Goal: Register for event/course

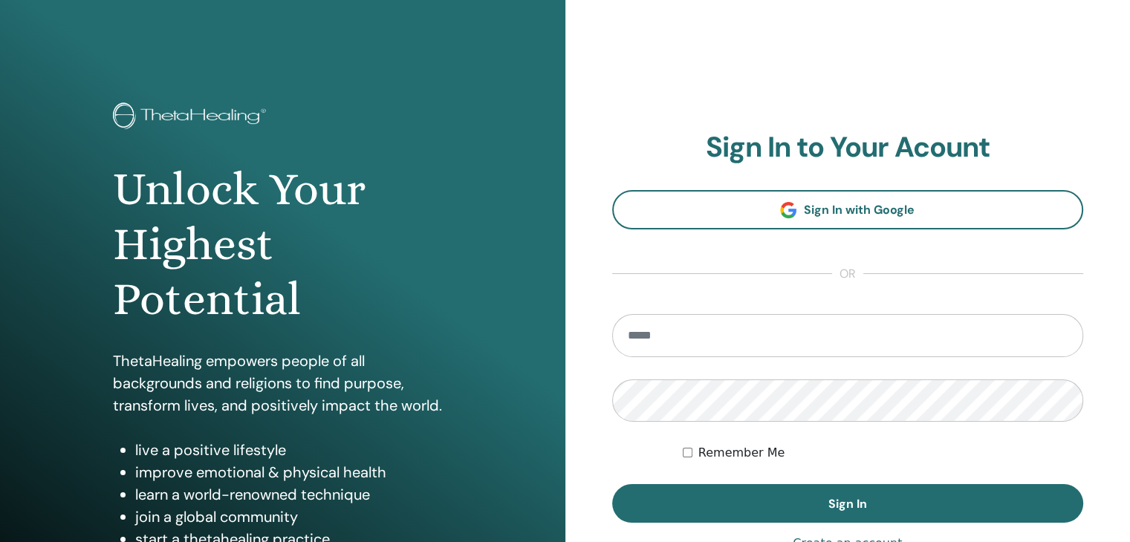
click at [685, 332] on input "email" at bounding box center [848, 335] width 472 height 43
click at [612, 484] on button "Sign In" at bounding box center [848, 503] width 472 height 39
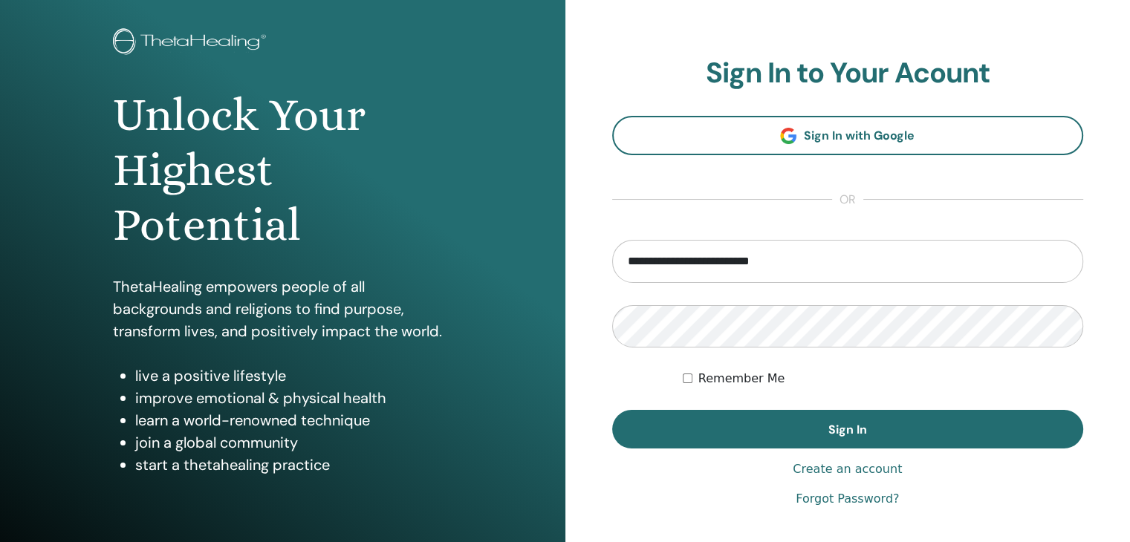
scroll to position [149, 0]
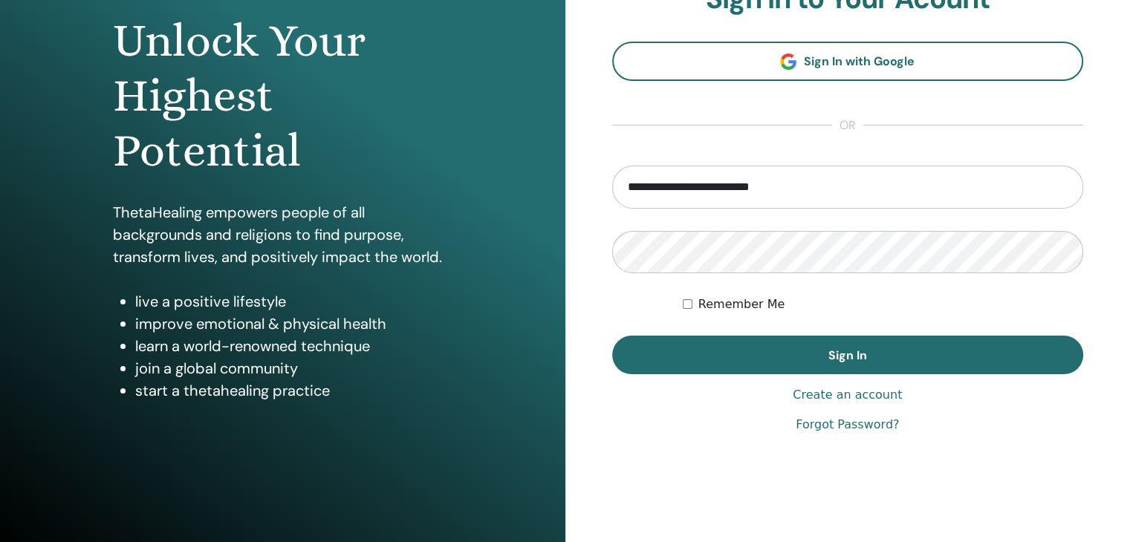
type input "**********"
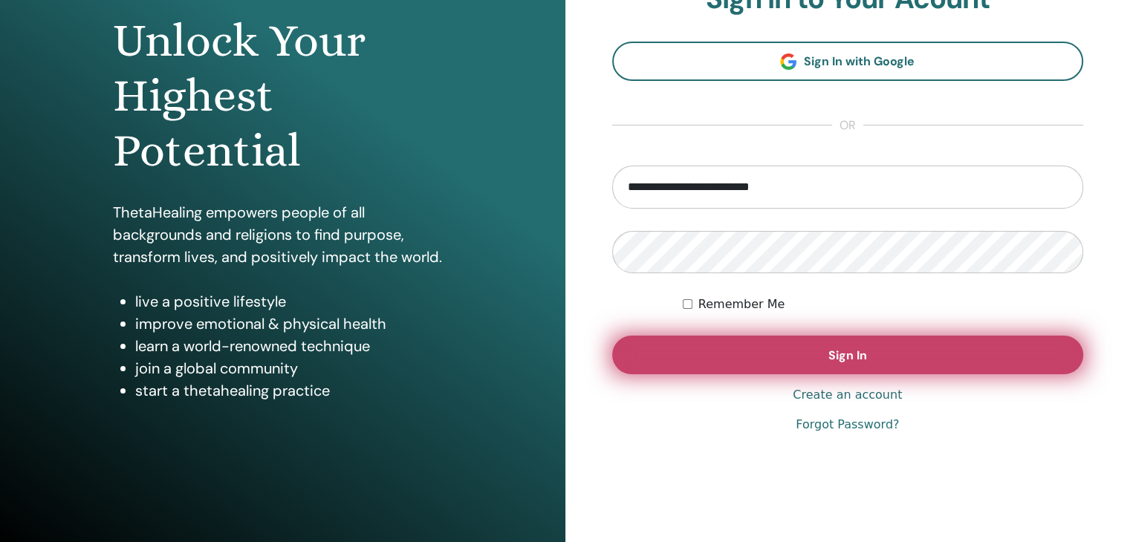
click at [859, 348] on span "Sign In" at bounding box center [847, 356] width 39 height 16
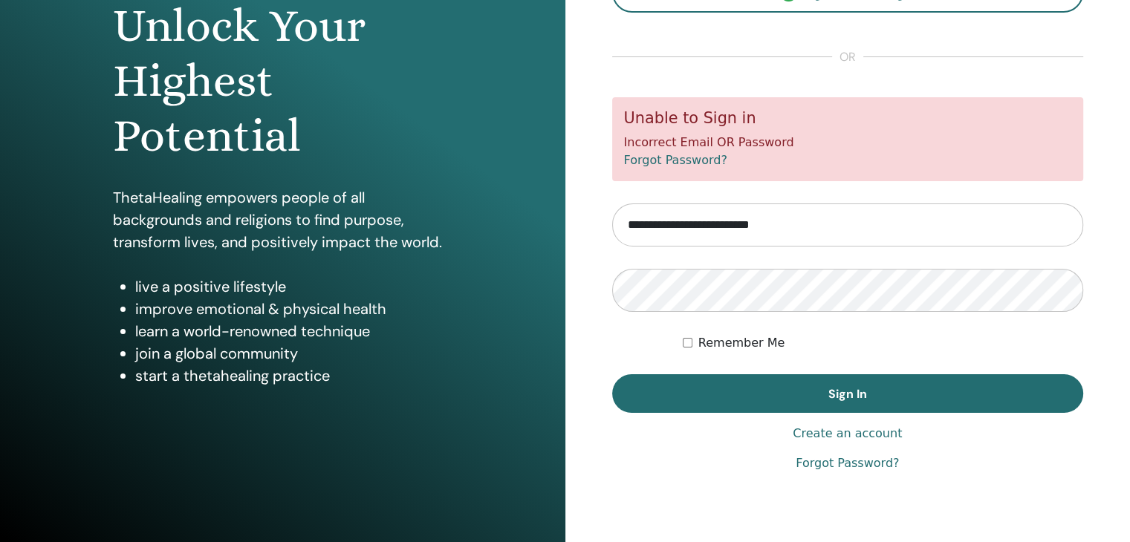
scroll to position [171, 0]
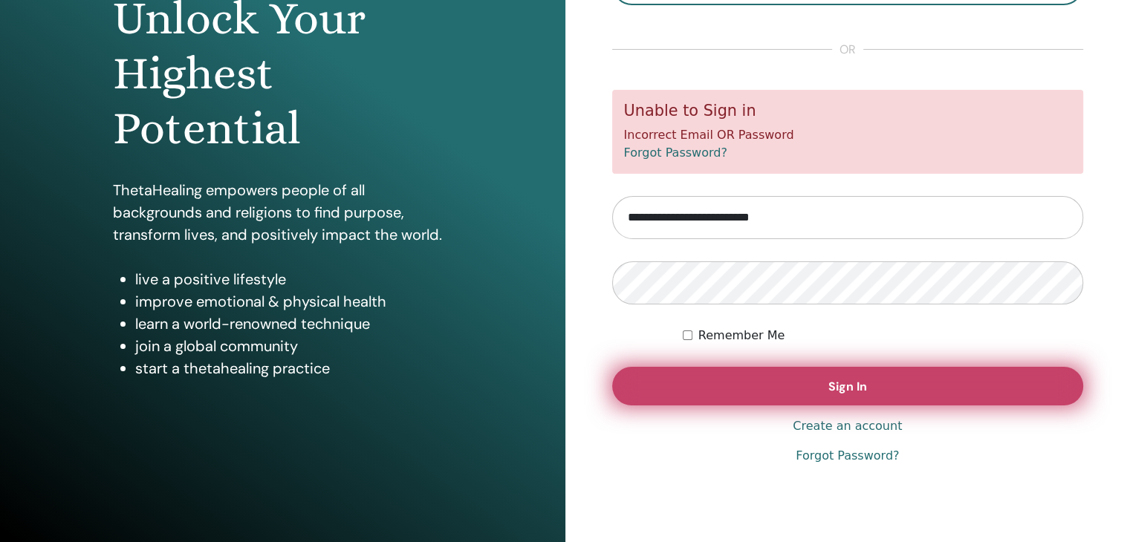
click at [794, 388] on button "Sign In" at bounding box center [848, 386] width 472 height 39
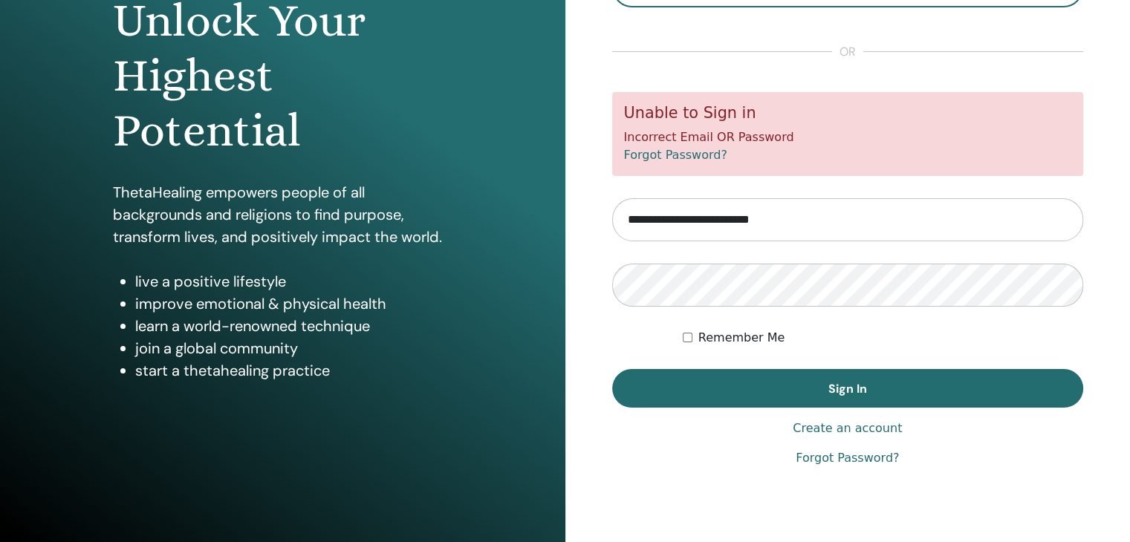
scroll to position [171, 0]
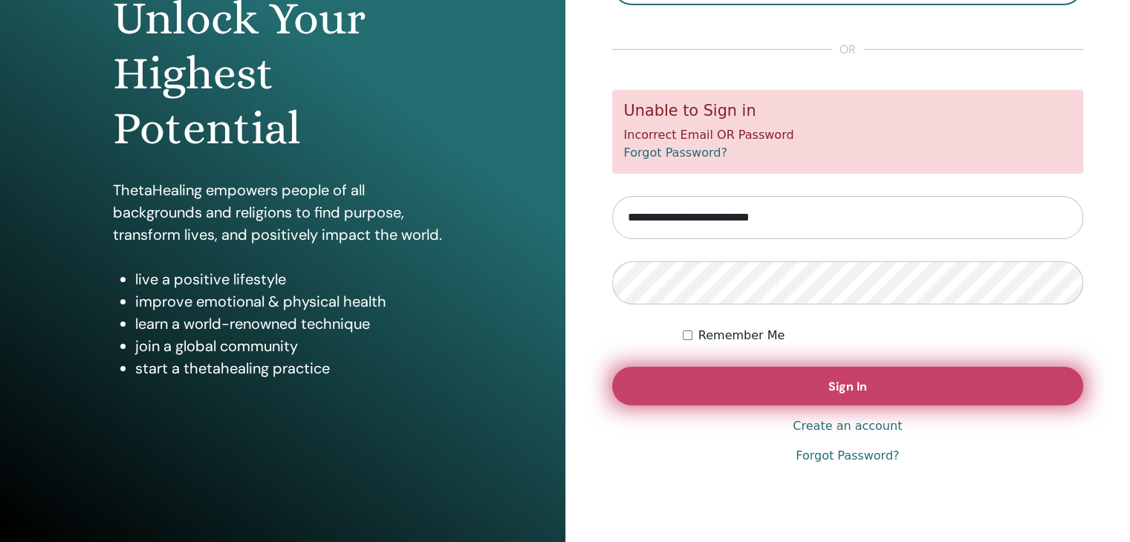
click at [851, 380] on span "Sign In" at bounding box center [847, 387] width 39 height 16
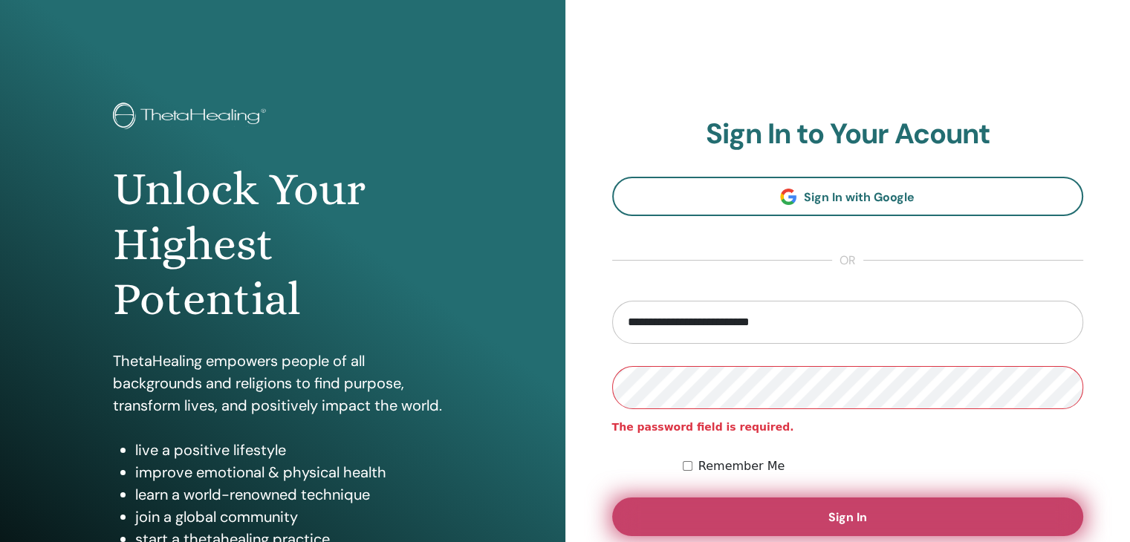
click at [899, 517] on button "Sign In" at bounding box center [848, 517] width 472 height 39
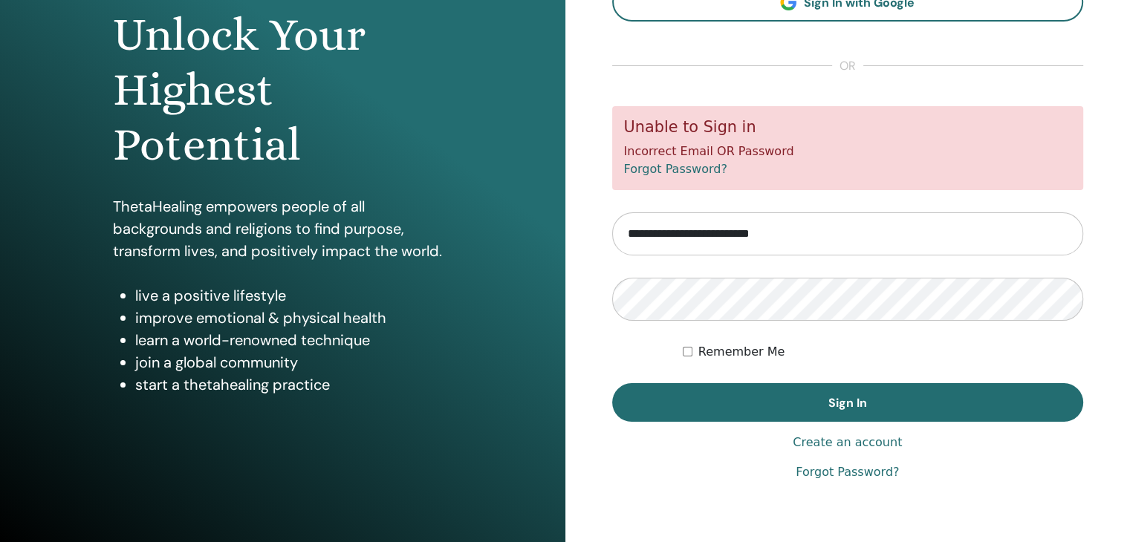
scroll to position [171, 0]
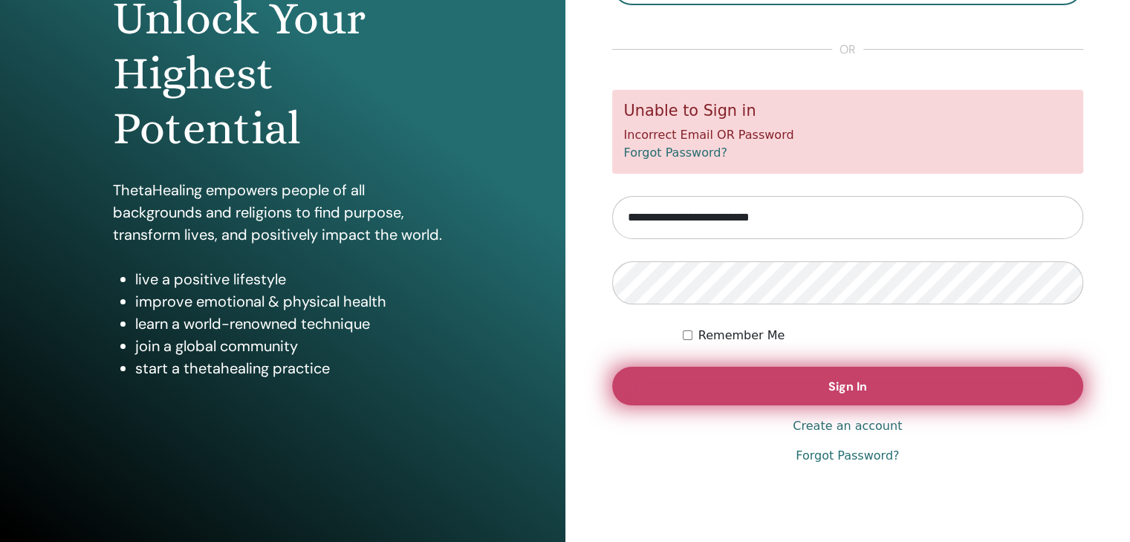
click at [906, 388] on button "Sign In" at bounding box center [848, 386] width 472 height 39
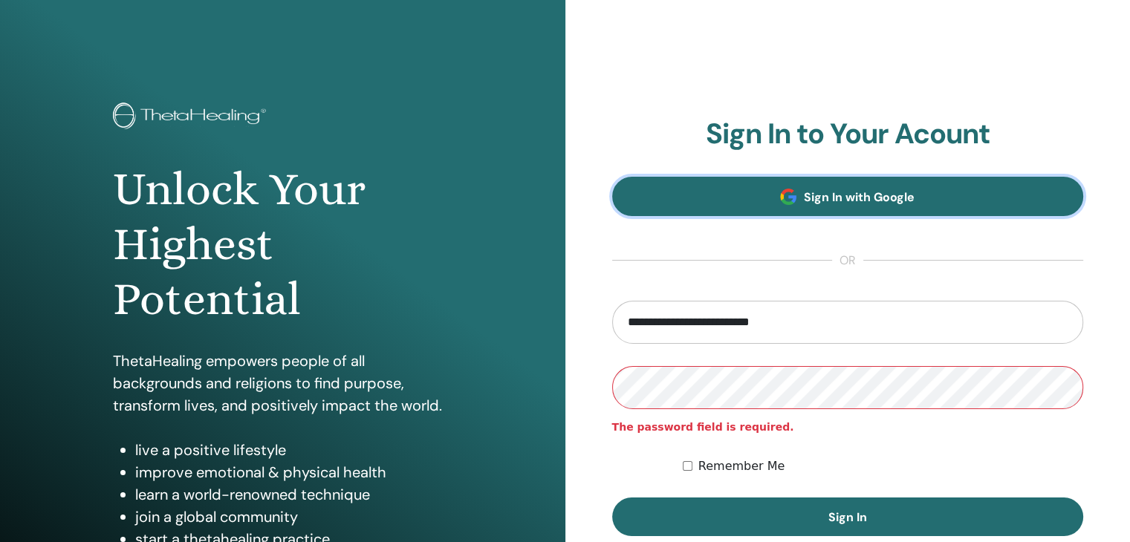
click at [920, 200] on link "Sign In with Google" at bounding box center [848, 196] width 472 height 39
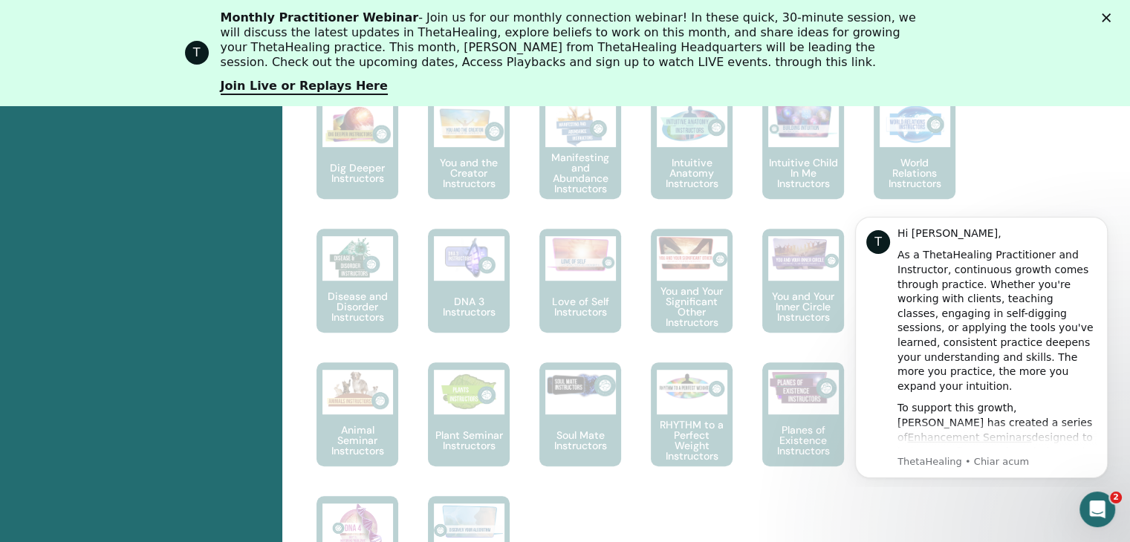
scroll to position [856, 0]
click at [1110, 19] on polygon "Închidere" at bounding box center [1105, 17] width 9 height 9
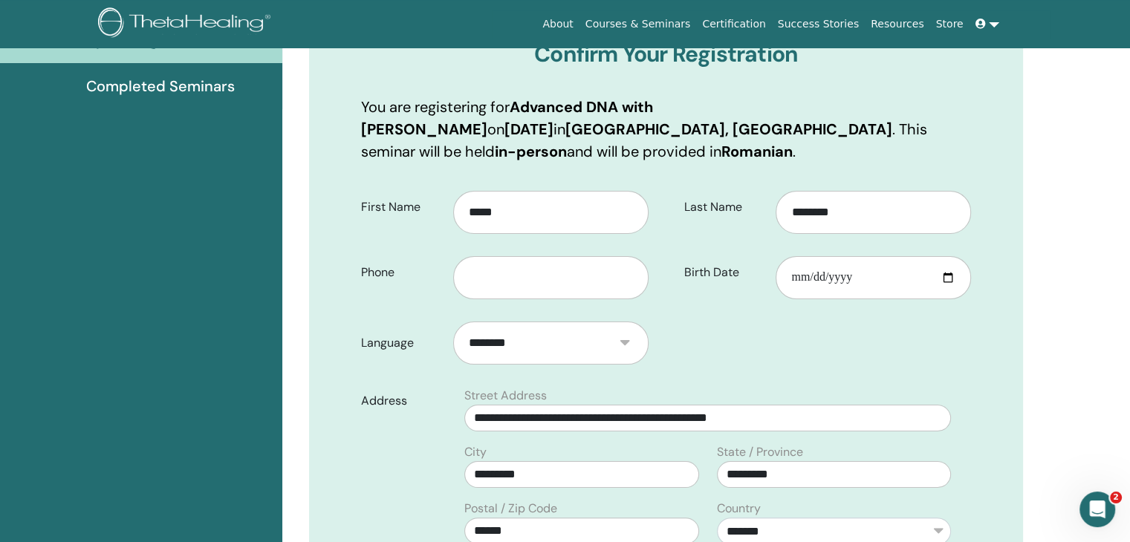
scroll to position [218, 0]
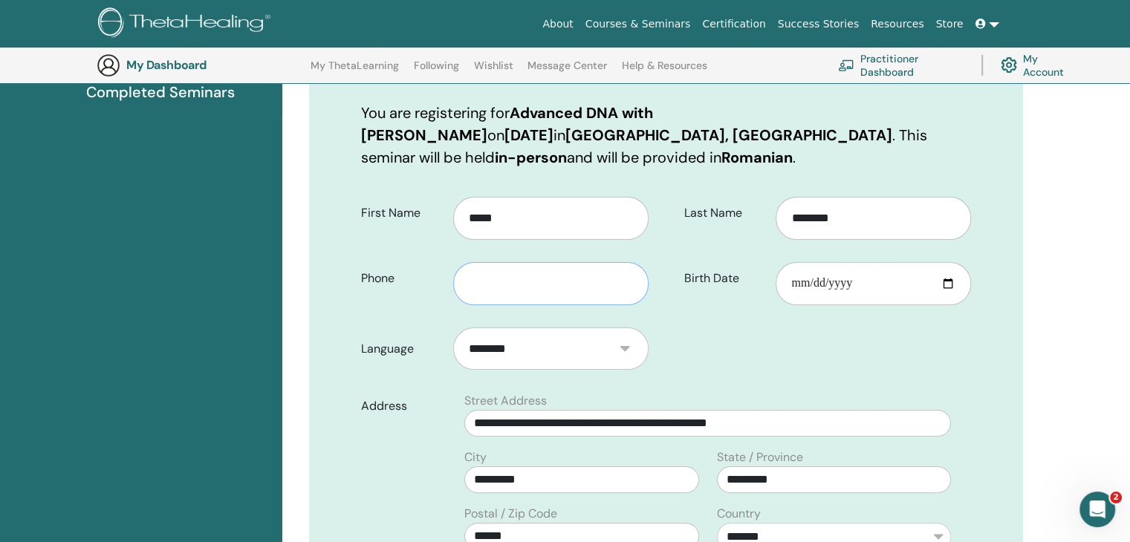
click at [535, 279] on input "text" at bounding box center [550, 283] width 195 height 43
type input "**********"
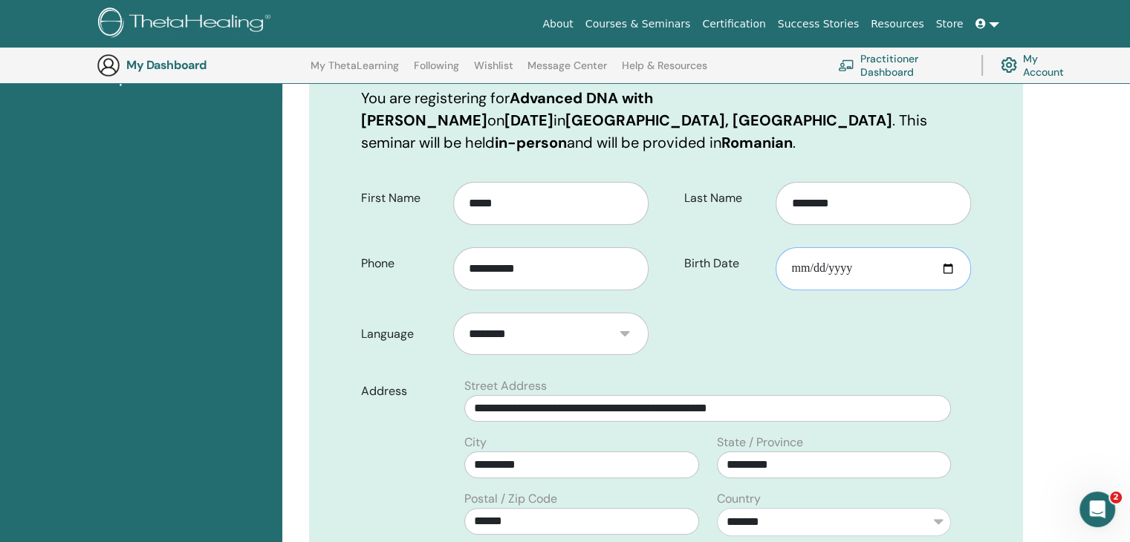
click at [885, 280] on input "Birth Date" at bounding box center [872, 268] width 195 height 43
type input "**********"
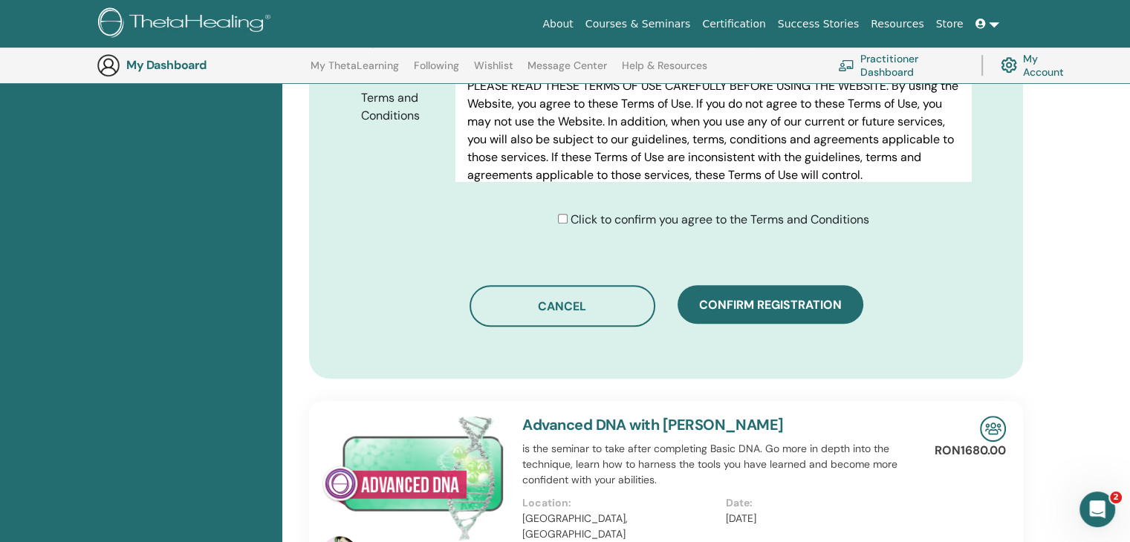
scroll to position [811, 0]
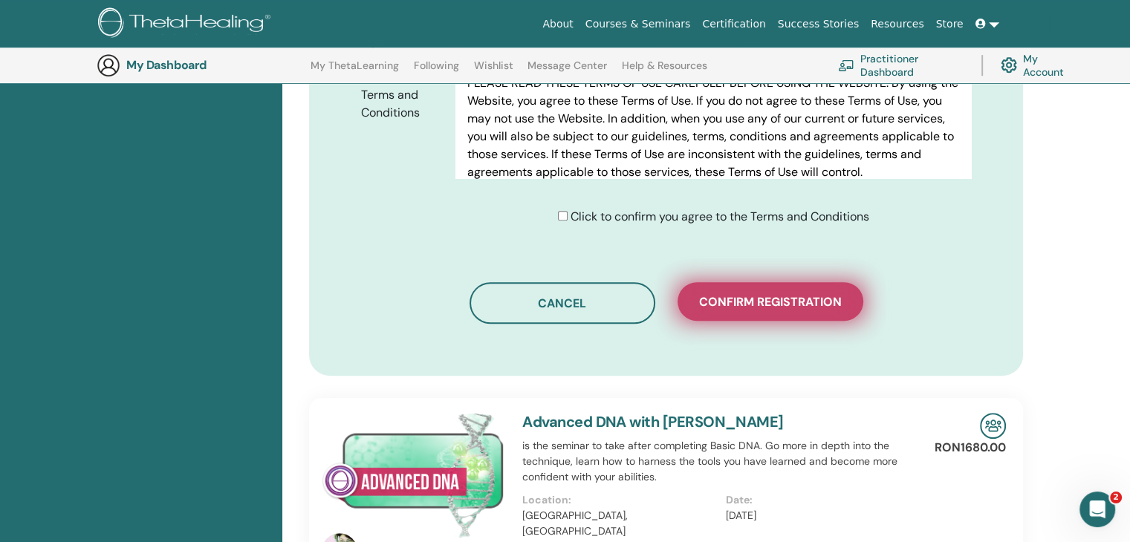
click at [773, 295] on span "Confirm registration" at bounding box center [770, 302] width 143 height 16
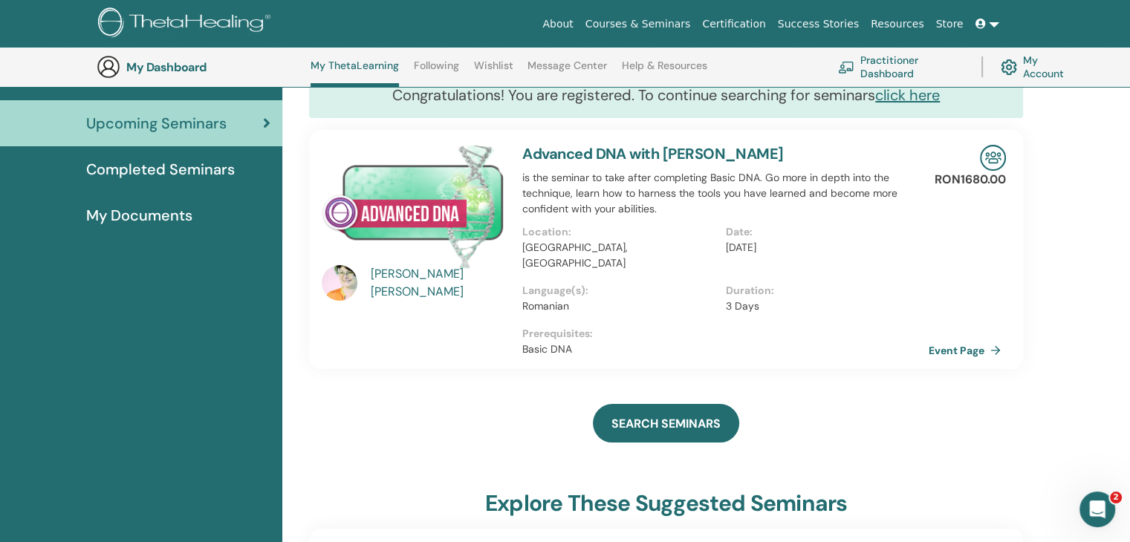
scroll to position [149, 0]
click at [755, 244] on p "[DATE]" at bounding box center [823, 247] width 194 height 16
click at [994, 339] on link "Event Page" at bounding box center [970, 350] width 78 height 22
